Goal: Use online tool/utility: Utilize a website feature to perform a specific function

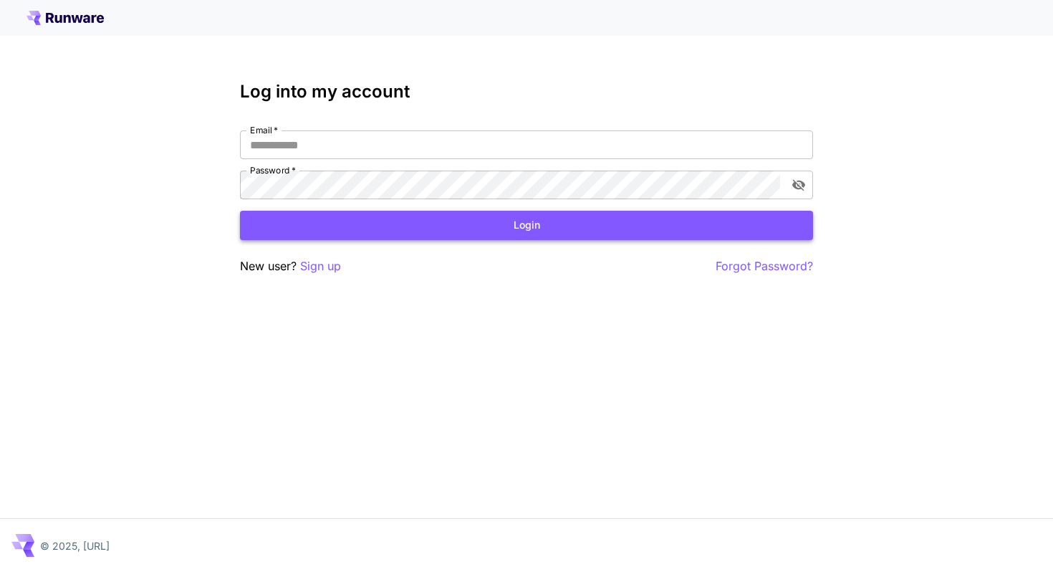
type input "**********"
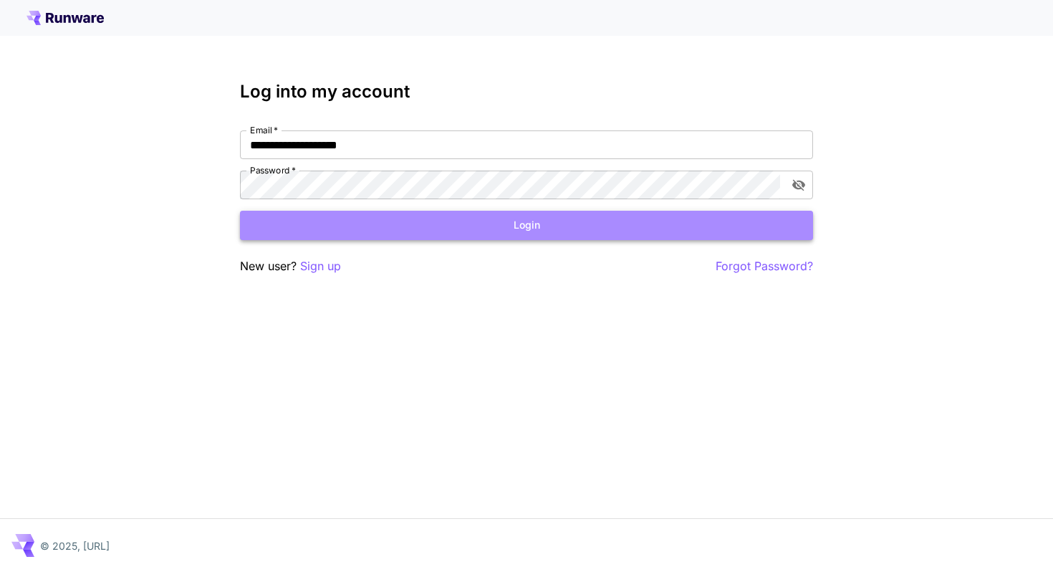
click at [539, 212] on button "Login" at bounding box center [526, 225] width 573 height 29
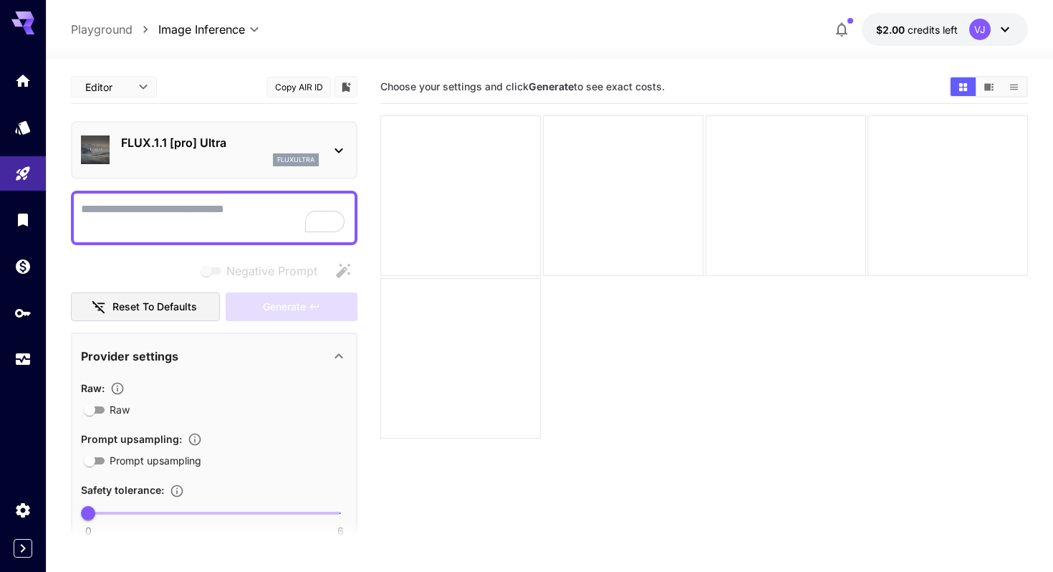
click at [112, 30] on p "Playground" at bounding box center [102, 29] width 62 height 17
click at [18, 125] on icon "Models" at bounding box center [24, 122] width 17 height 17
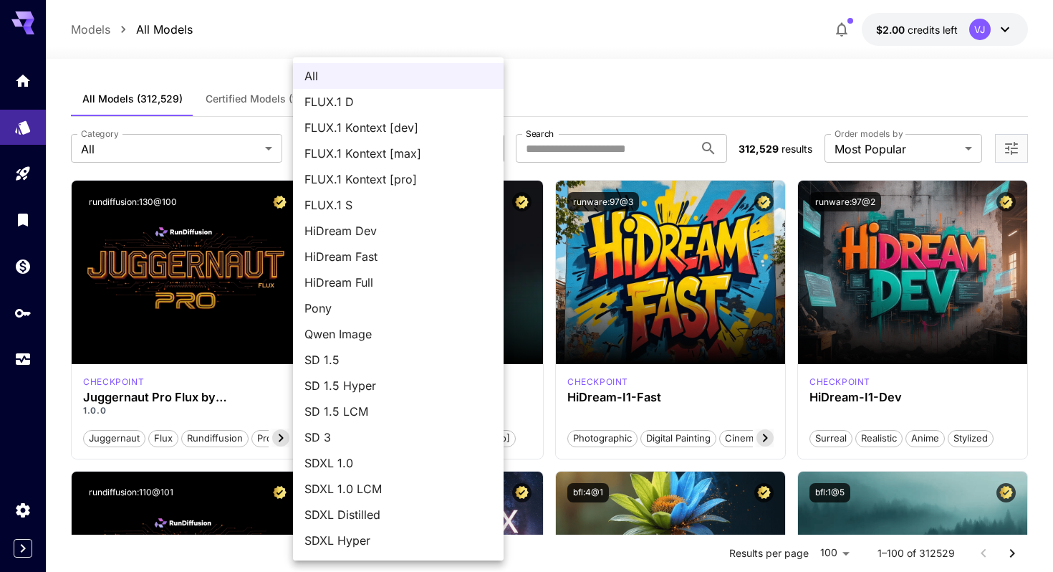
click at [201, 138] on div at bounding box center [526, 286] width 1053 height 572
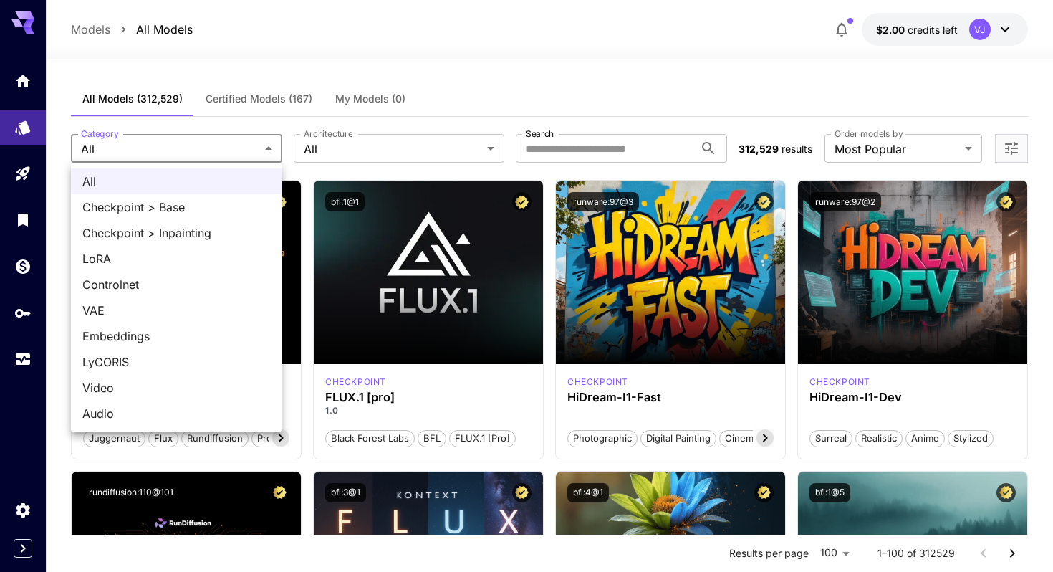
click at [612, 59] on div at bounding box center [526, 286] width 1053 height 572
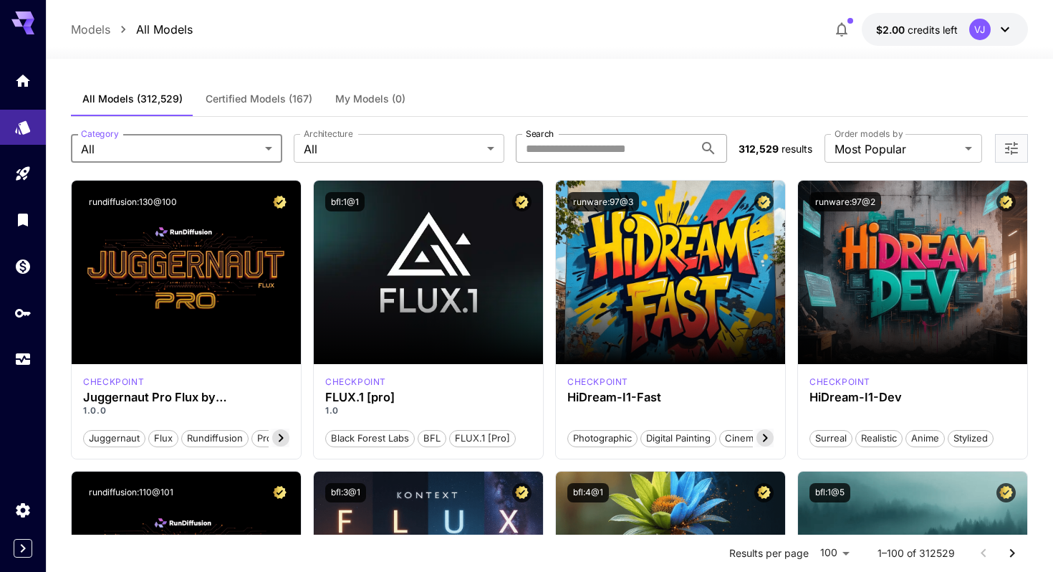
click at [574, 153] on input "Search" at bounding box center [605, 148] width 178 height 29
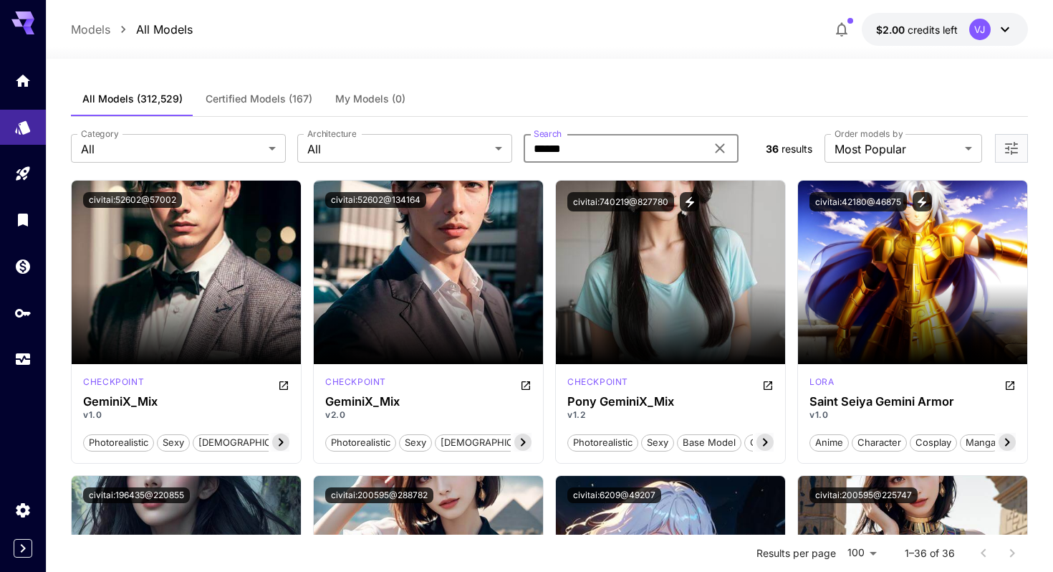
click at [613, 147] on input "******" at bounding box center [615, 148] width 182 height 29
type input "**********"
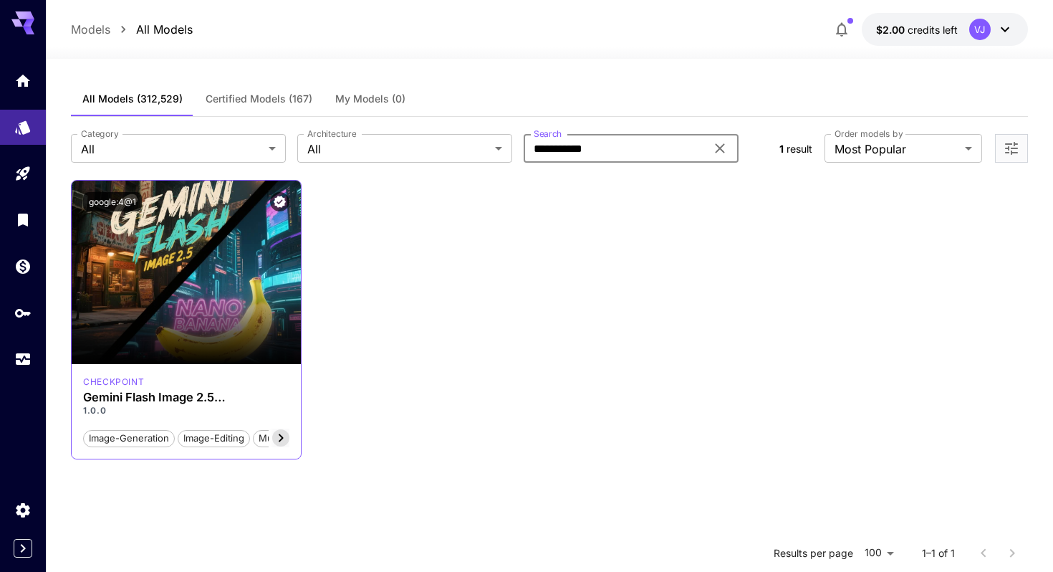
click at [191, 381] on div "checkpoint" at bounding box center [186, 381] width 206 height 13
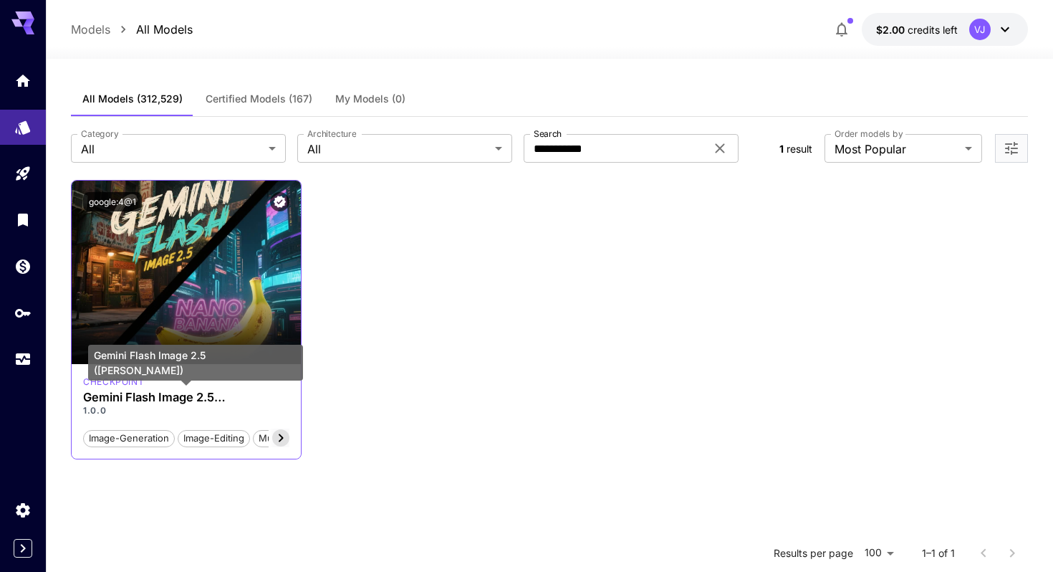
click at [172, 398] on h3 "Gemini Flash Image 2.5 ([PERSON_NAME])" at bounding box center [186, 397] width 206 height 14
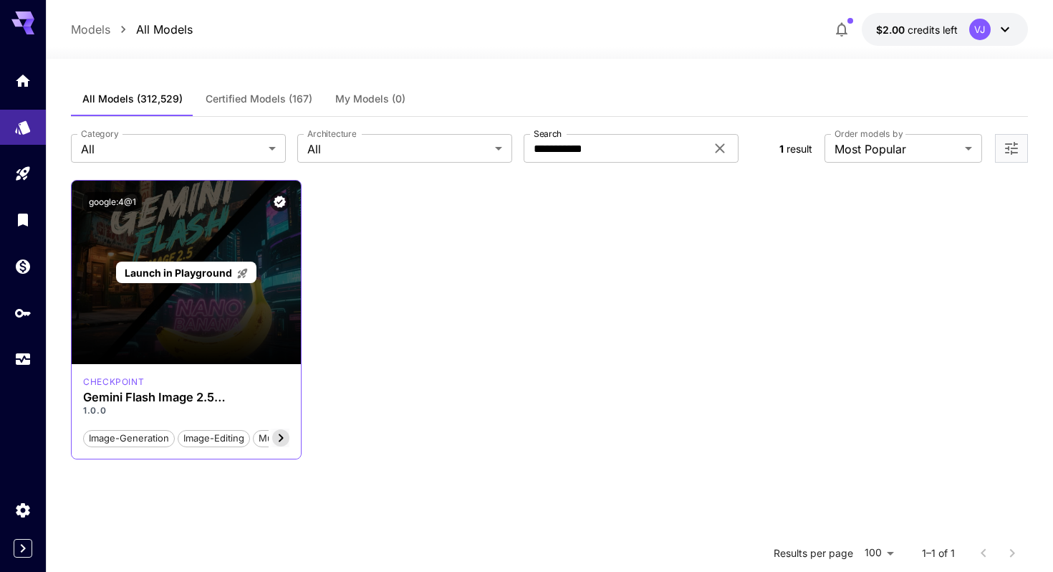
click at [186, 277] on span "Launch in Playground" at bounding box center [178, 272] width 107 height 12
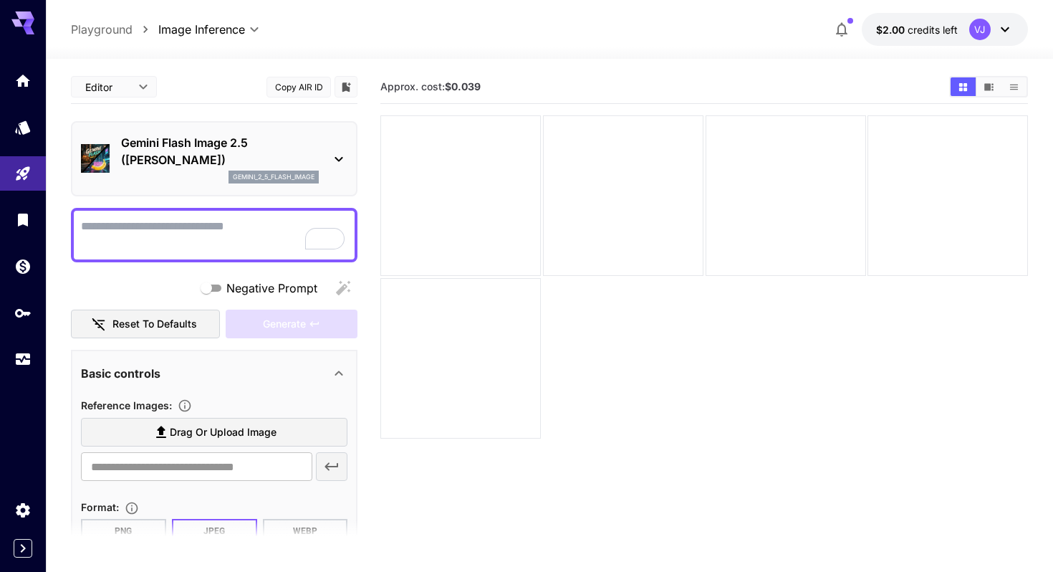
scroll to position [181, 0]
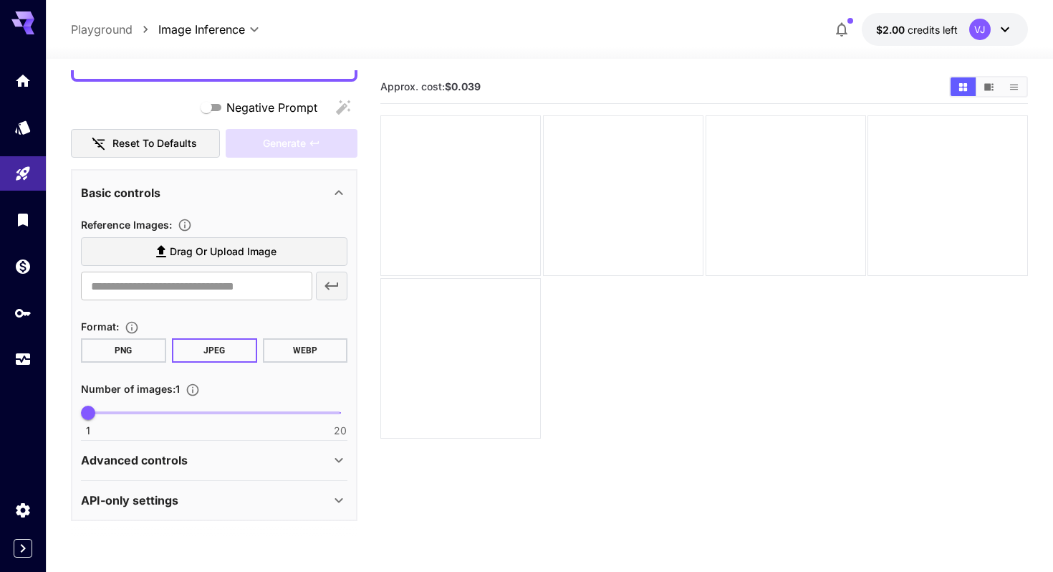
click at [29, 28] on icon at bounding box center [28, 31] width 11 height 8
click at [98, 32] on p "Playground" at bounding box center [102, 29] width 62 height 17
click at [25, 314] on icon "API Keys" at bounding box center [24, 307] width 17 height 17
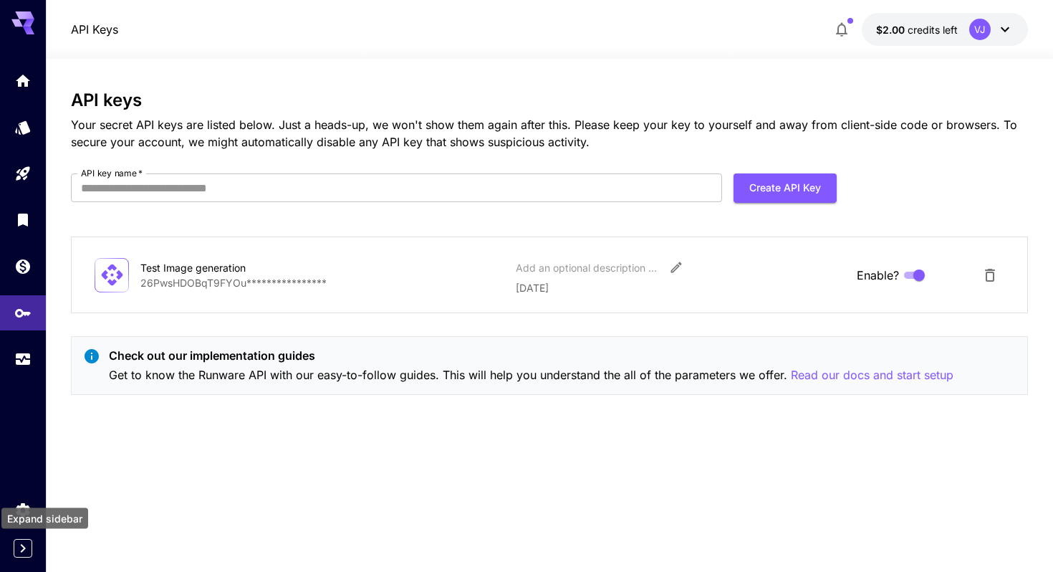
click at [19, 552] on icon "Expand sidebar" at bounding box center [22, 547] width 17 height 17
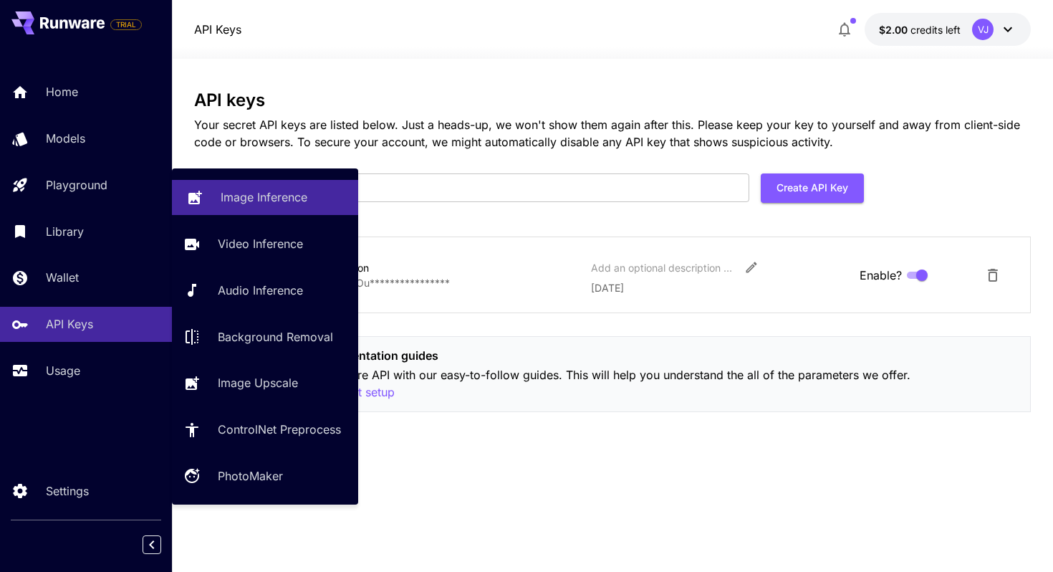
click at [221, 193] on p "Image Inference" at bounding box center [264, 196] width 87 height 17
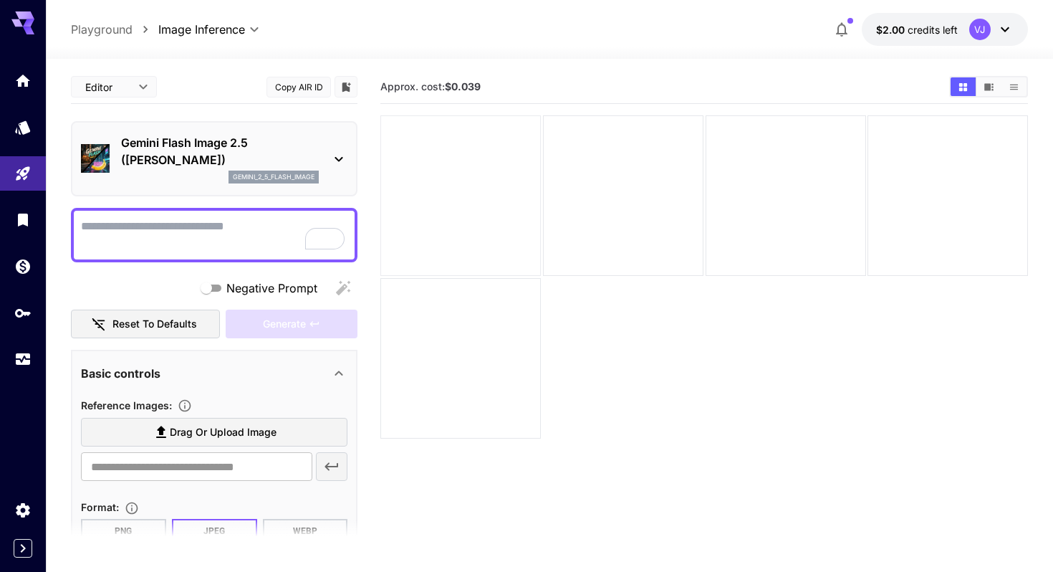
click at [437, 172] on div at bounding box center [460, 195] width 160 height 160
click at [103, 92] on body "**********" at bounding box center [526, 342] width 1053 height 685
click at [103, 92] on div at bounding box center [526, 286] width 1053 height 572
click at [317, 148] on p "Gemini Flash Image 2.5 ([PERSON_NAME])" at bounding box center [220, 151] width 198 height 34
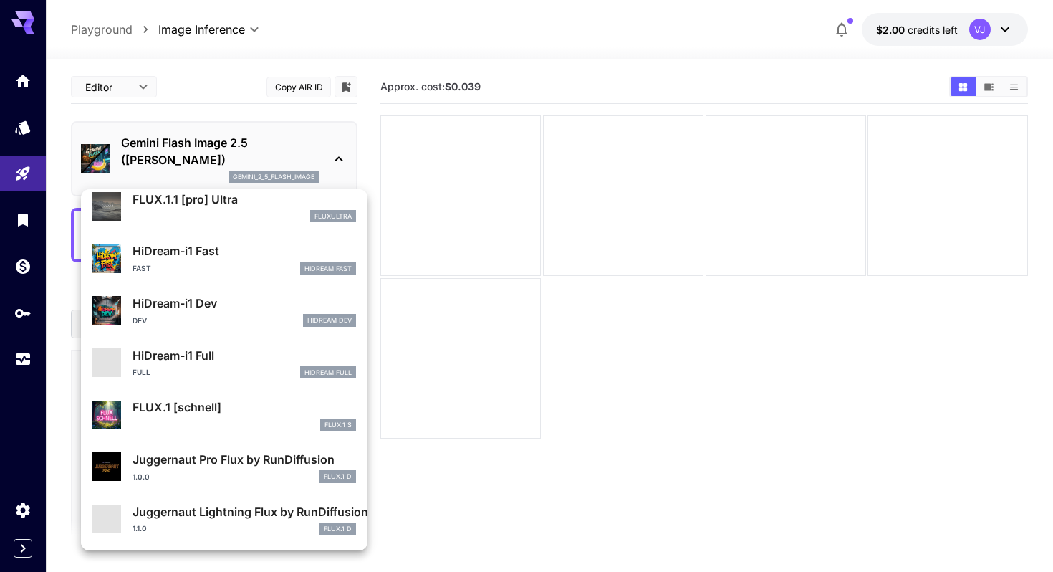
scroll to position [1159, 0]
